Goal: Task Accomplishment & Management: Manage account settings

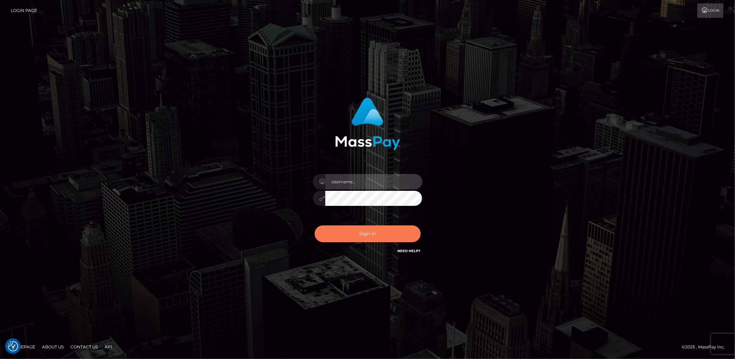
type input "Marcopolo"
click at [373, 238] on button "Sign in" at bounding box center [368, 233] width 106 height 17
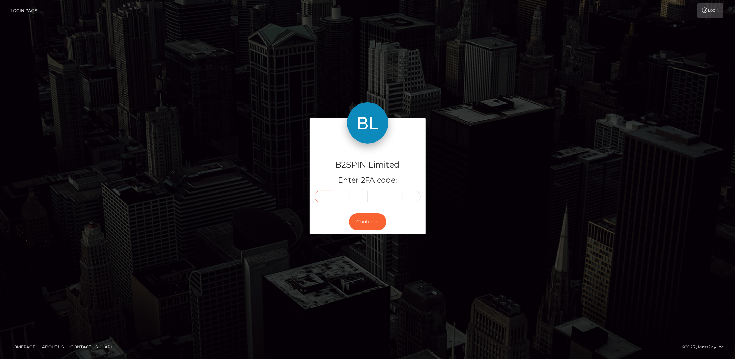
paste input "0"
type input "0"
type input "5"
type input "1"
type input "5"
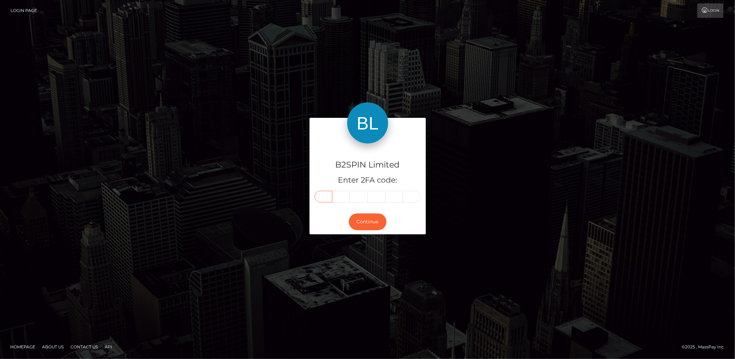
type input "4"
type input "0"
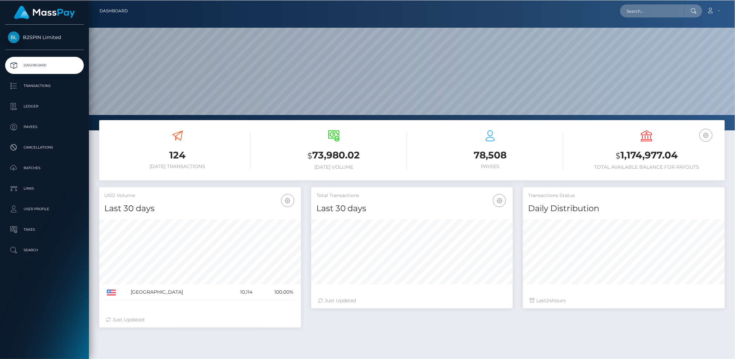
scroll to position [121, 202]
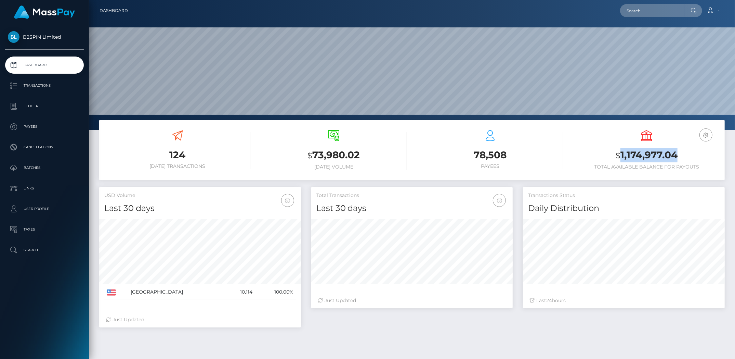
drag, startPoint x: 619, startPoint y: 156, endPoint x: 529, endPoint y: 132, distance: 93.9
click at [680, 156] on h3 "$ 1,174,977.04" at bounding box center [647, 155] width 146 height 14
copy h3 "1,174,977.04"
